Goal: Information Seeking & Learning: Compare options

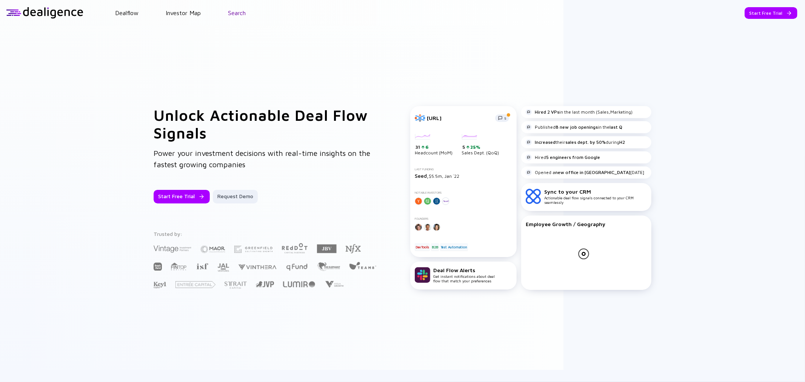
click at [241, 16] on link "Search" at bounding box center [237, 12] width 18 height 7
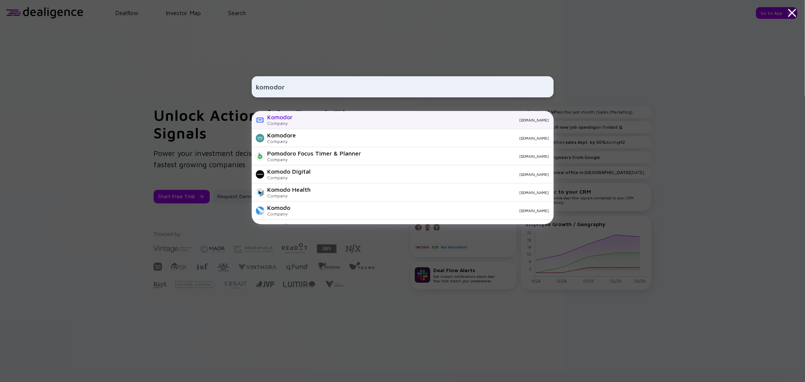
type input "komodor"
click at [292, 124] on div "Company" at bounding box center [279, 123] width 25 height 6
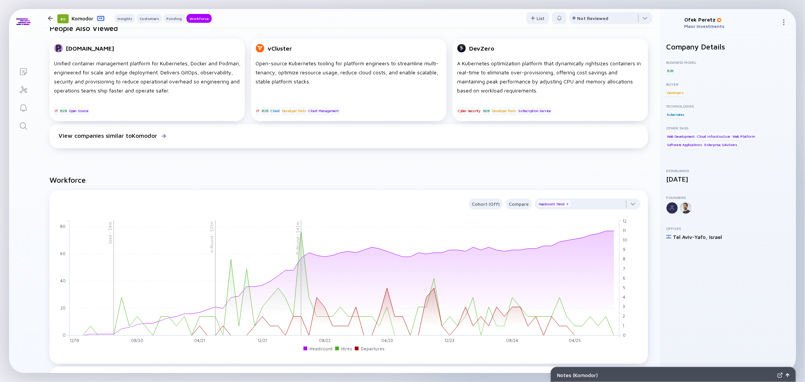
scroll to position [587, 0]
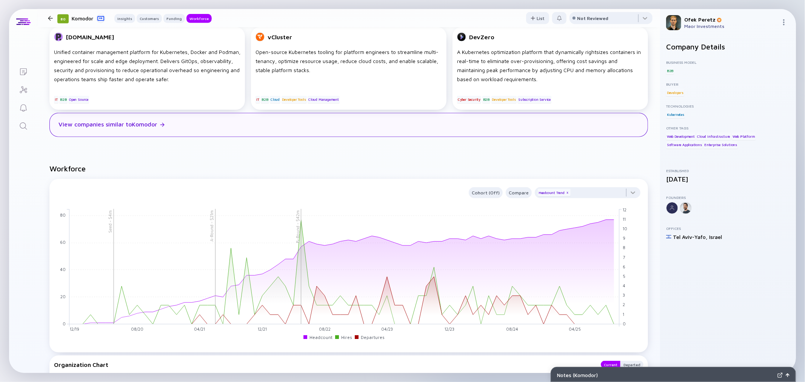
click at [121, 128] on div "View companies similar to Komodor" at bounding box center [348, 125] width 598 height 24
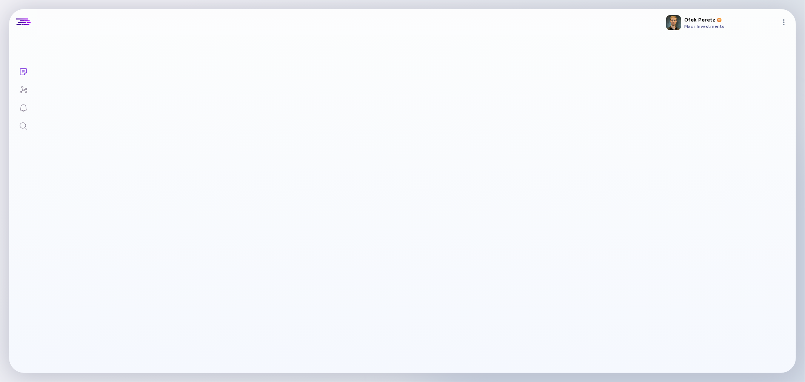
checkbox input "true"
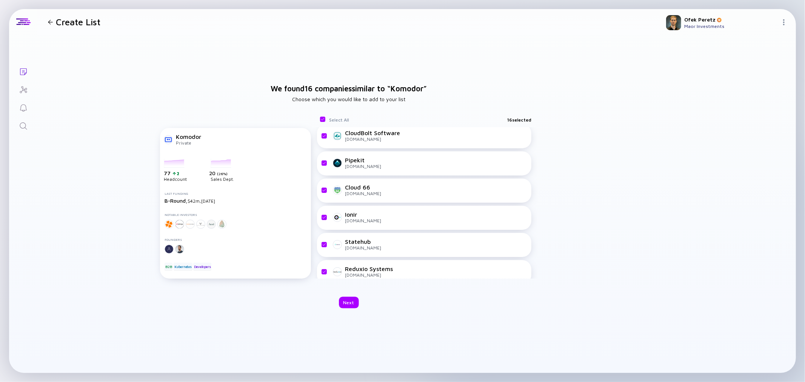
scroll to position [287, 0]
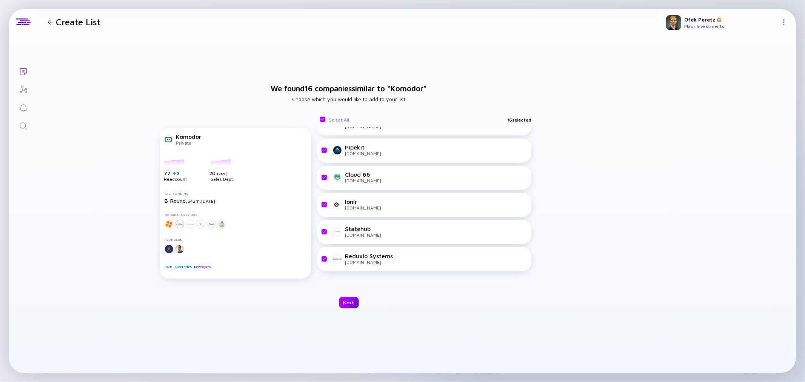
click at [352, 300] on div "Next" at bounding box center [349, 302] width 20 height 12
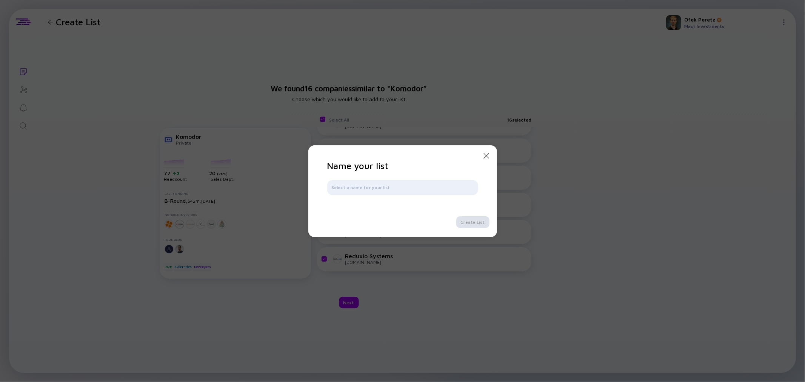
click at [488, 155] on icon "Close Modal" at bounding box center [486, 155] width 9 height 9
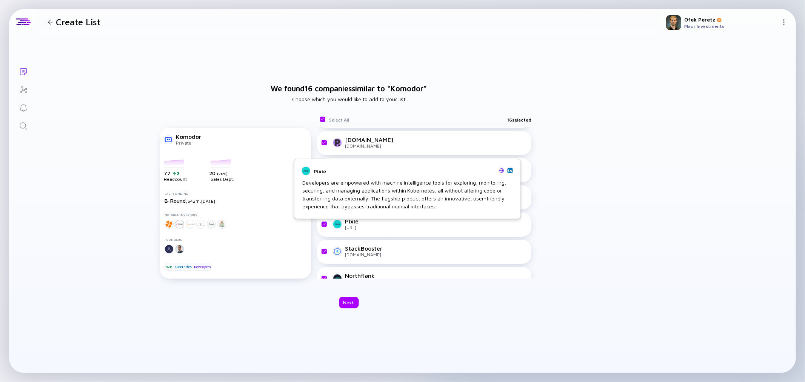
scroll to position [0, 0]
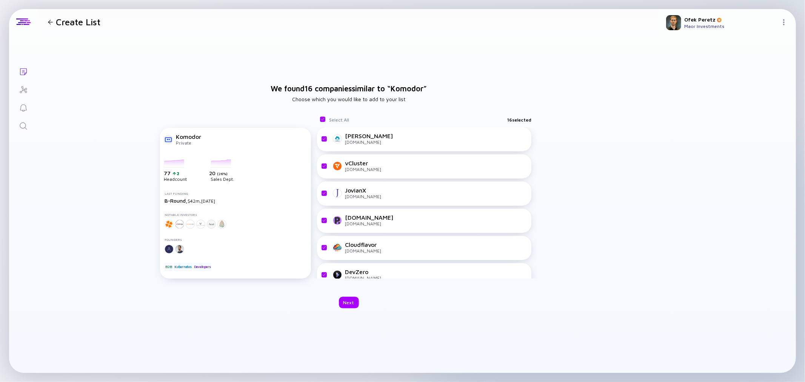
click at [350, 137] on div "[PERSON_NAME]" at bounding box center [369, 135] width 48 height 7
click at [336, 138] on div at bounding box center [337, 138] width 9 height 9
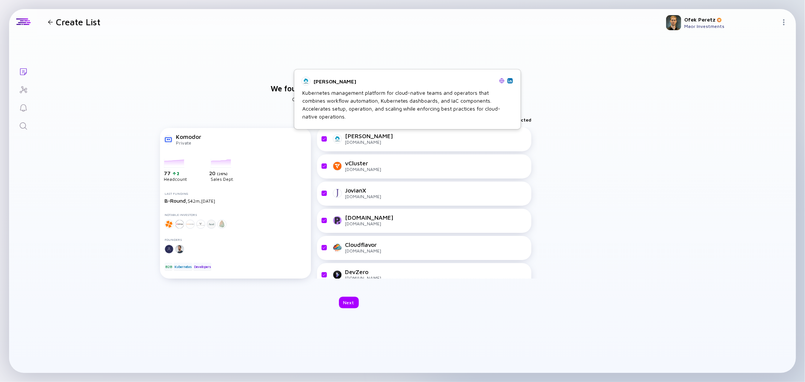
click at [353, 139] on div "[PERSON_NAME]" at bounding box center [369, 135] width 48 height 7
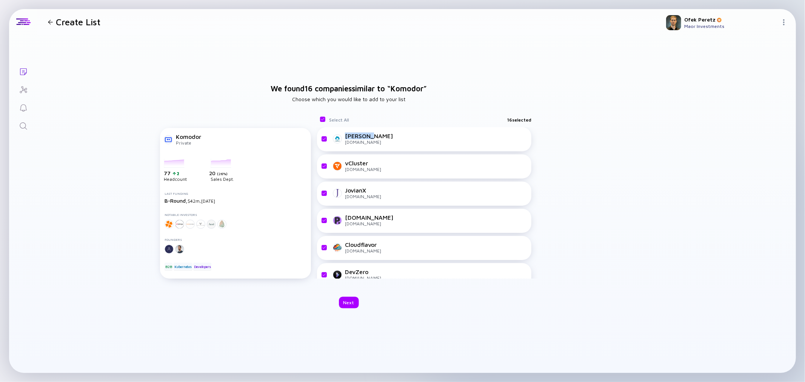
click at [353, 139] on div "[PERSON_NAME]" at bounding box center [369, 135] width 48 height 7
click at [352, 143] on div "[DOMAIN_NAME]" at bounding box center [369, 142] width 48 height 6
copy div "[DOMAIN_NAME]"
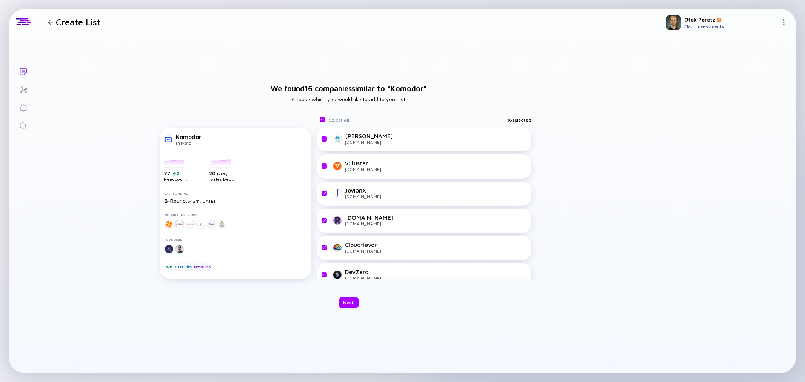
click at [243, 97] on div "We found 16 companies similar to “ Komodor ” Choose which you would like to add…" at bounding box center [348, 196] width 622 height 323
click at [255, 114] on div "[PERSON_NAME] Private selectedCompany-808-headcount 77 2 Headcount selectedComp…" at bounding box center [348, 191] width 377 height 173
click at [51, 21] on div at bounding box center [50, 22] width 5 height 5
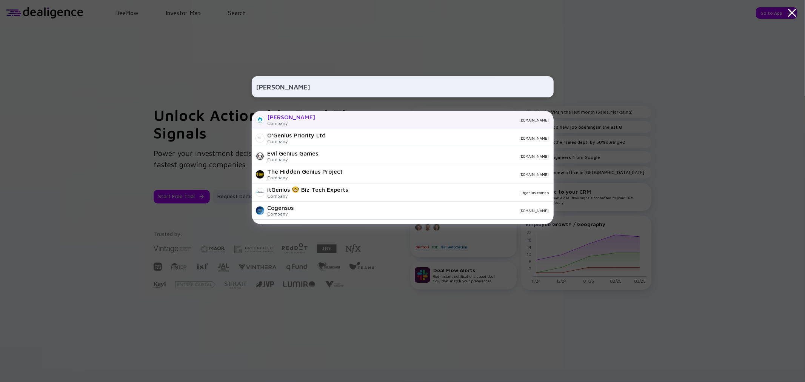
type input "[PERSON_NAME]"
click at [285, 114] on div "[PERSON_NAME]" at bounding box center [291, 117] width 48 height 7
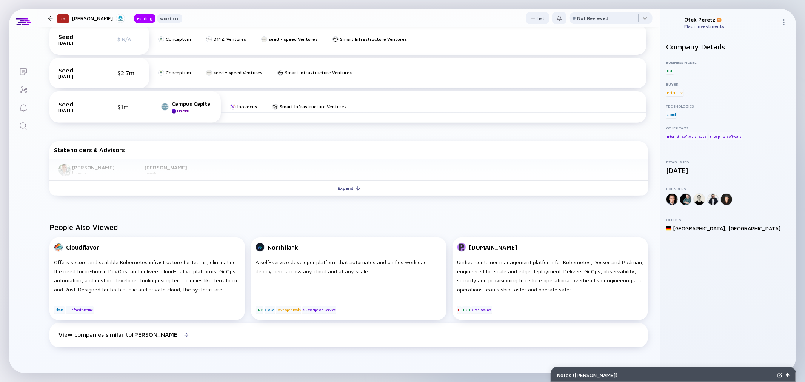
scroll to position [209, 0]
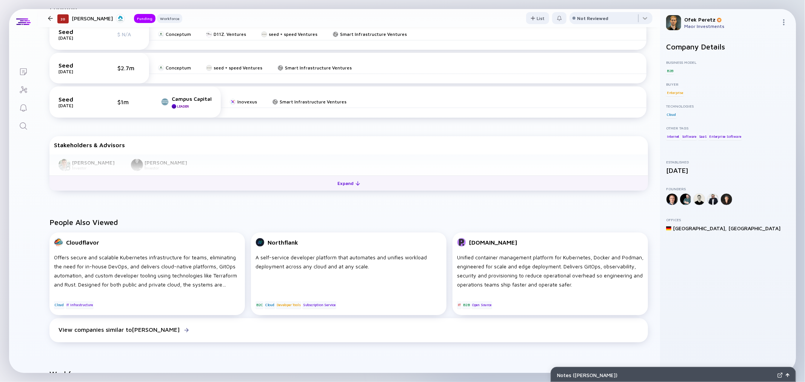
click at [333, 185] on div "Expand" at bounding box center [348, 183] width 31 height 12
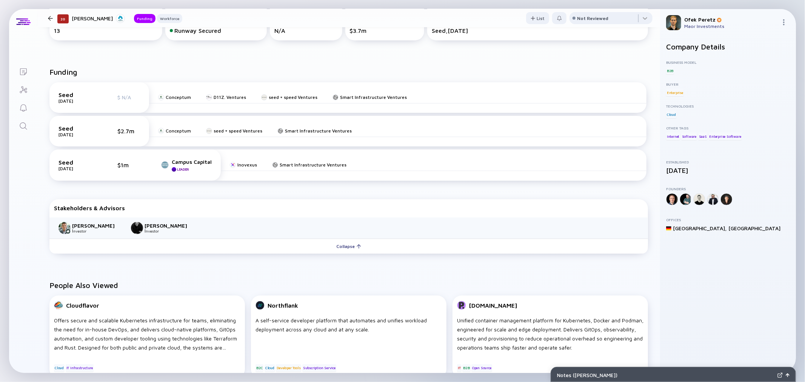
scroll to position [0, 0]
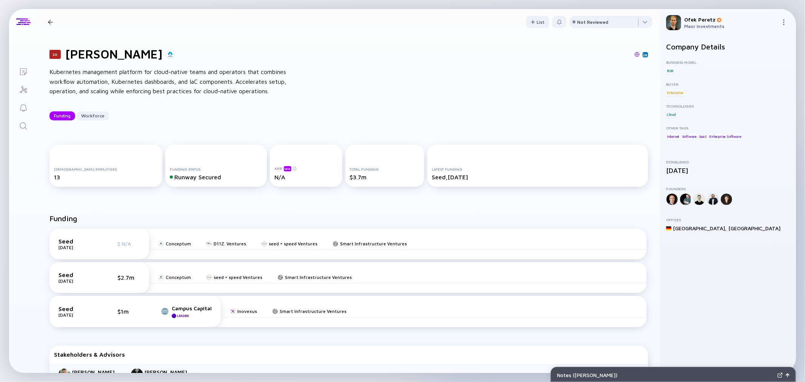
click at [215, 129] on div "20 mogenius Kubernetes management platform for cloud-native teams and operators…" at bounding box center [348, 84] width 622 height 98
